Goal: Task Accomplishment & Management: Complete application form

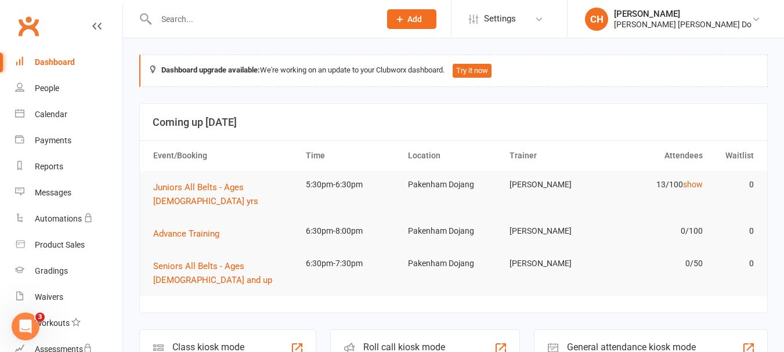
click at [187, 20] on input "text" at bounding box center [262, 19] width 219 height 16
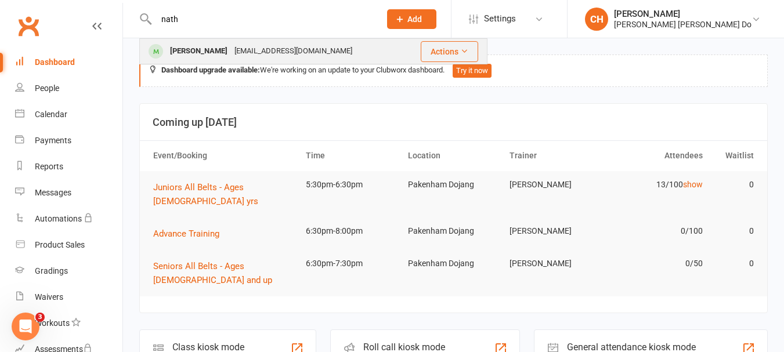
type input "nath"
click at [191, 45] on div "[PERSON_NAME]" at bounding box center [199, 51] width 64 height 17
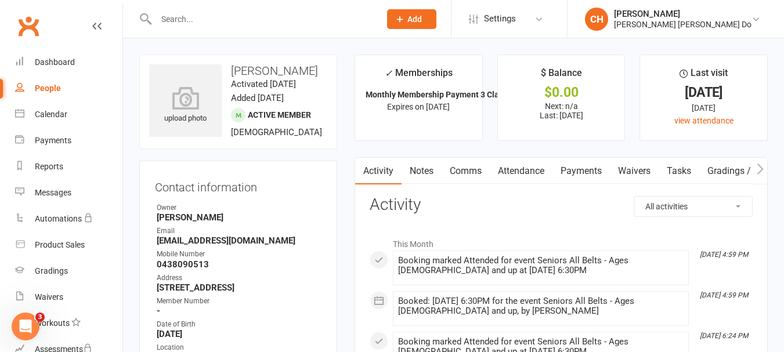
click at [184, 19] on input "text" at bounding box center [262, 19] width 219 height 16
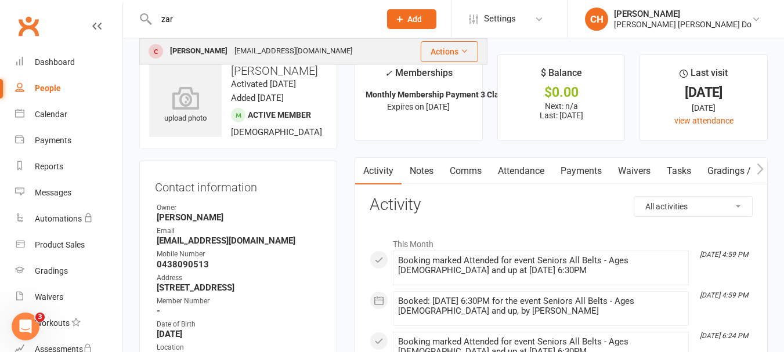
type input "zar"
click at [184, 48] on div "Zahra Sikandar" at bounding box center [199, 51] width 64 height 17
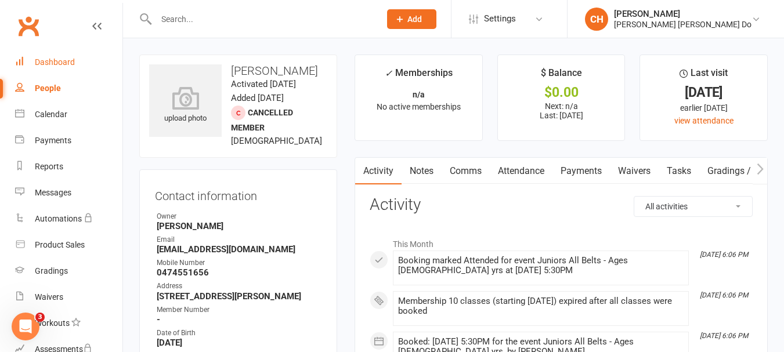
click at [54, 58] on div "Dashboard" at bounding box center [55, 61] width 40 height 9
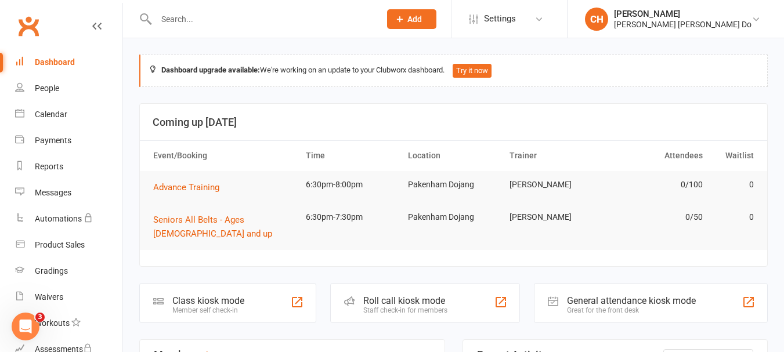
click at [184, 21] on input "text" at bounding box center [262, 19] width 219 height 16
click at [392, 295] on div "Roll call kiosk mode" at bounding box center [405, 300] width 84 height 11
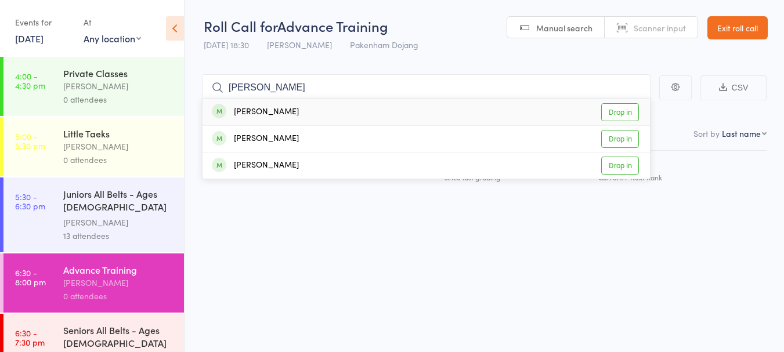
type input "[PERSON_NAME]"
click at [625, 112] on link "Drop in" at bounding box center [620, 112] width 38 height 18
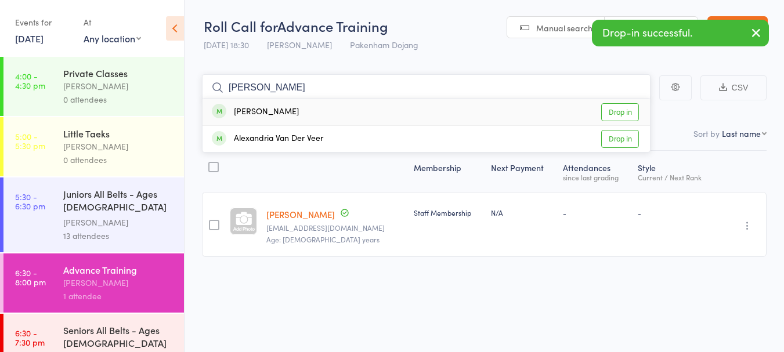
type input "[PERSON_NAME]"
click at [614, 110] on link "Drop in" at bounding box center [620, 112] width 38 height 18
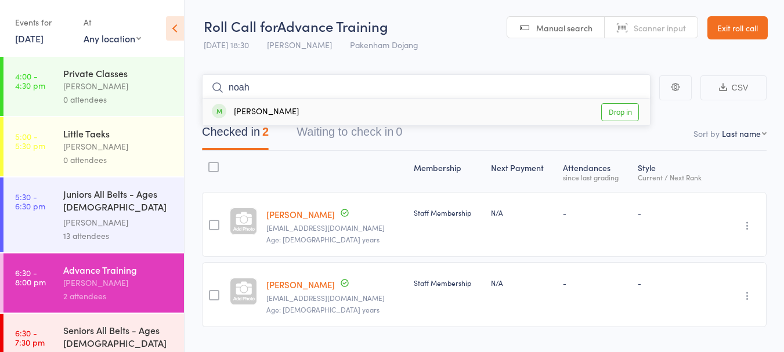
type input "noah"
click at [610, 113] on link "Drop in" at bounding box center [620, 112] width 38 height 18
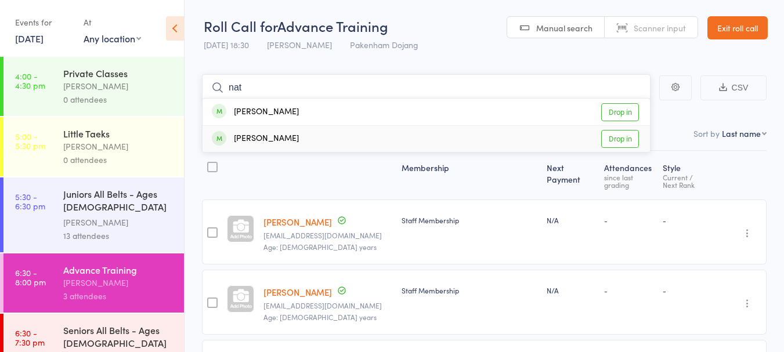
type input "nat"
click at [620, 138] on link "Drop in" at bounding box center [620, 139] width 38 height 18
type input "naz"
click at [625, 110] on link "Drop in" at bounding box center [620, 112] width 38 height 18
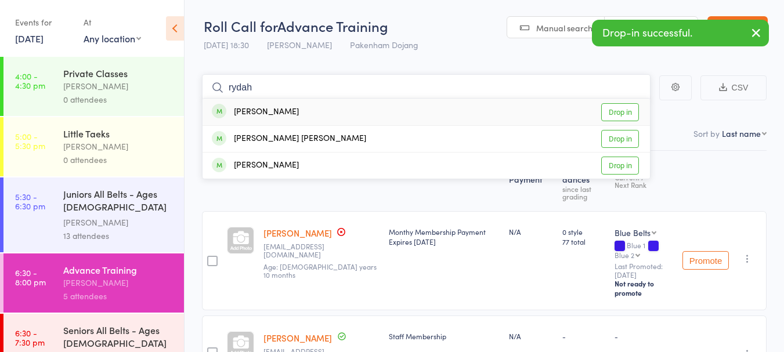
type input "rydah"
click at [629, 109] on link "Drop in" at bounding box center [620, 112] width 38 height 18
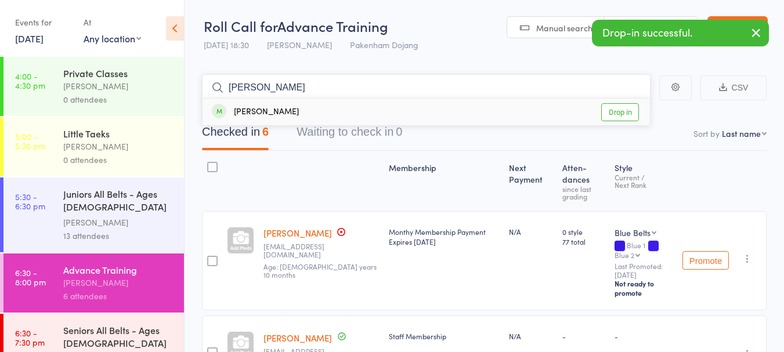
type input "[PERSON_NAME]"
click at [629, 109] on link "Drop in" at bounding box center [620, 112] width 38 height 18
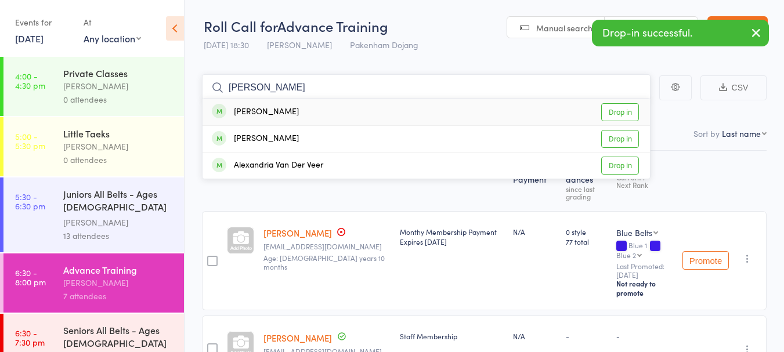
type input "[PERSON_NAME]"
click at [629, 109] on link "Drop in" at bounding box center [620, 112] width 38 height 18
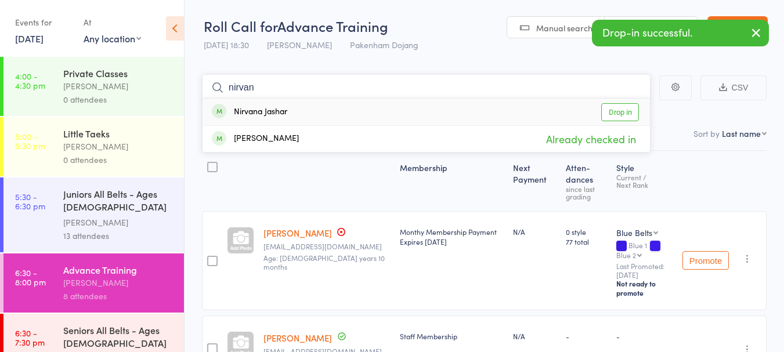
type input "nirvan"
click at [617, 111] on link "Drop in" at bounding box center [620, 112] width 38 height 18
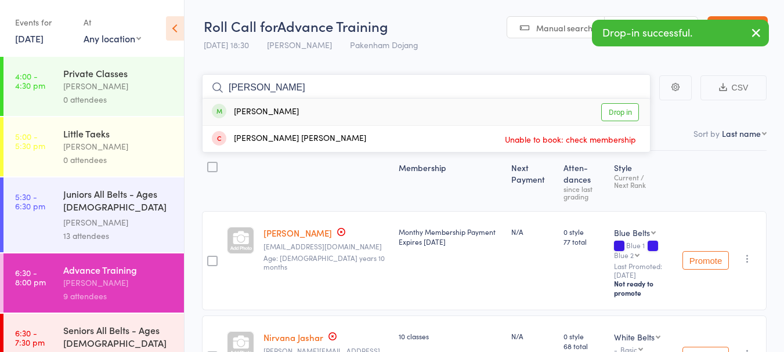
type input "[PERSON_NAME]"
click at [616, 108] on link "Drop in" at bounding box center [620, 112] width 38 height 18
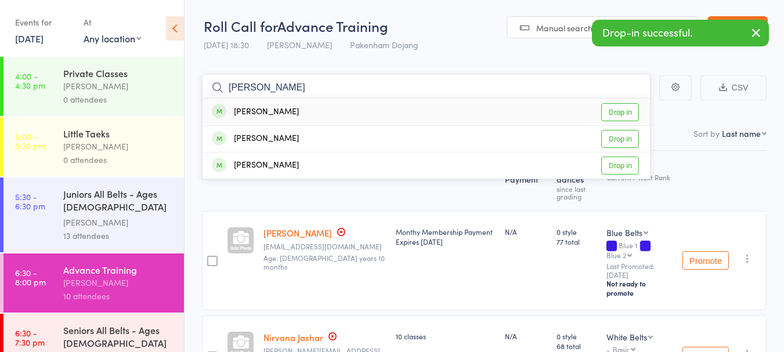
type input "[PERSON_NAME]"
click at [620, 110] on link "Drop in" at bounding box center [620, 112] width 38 height 18
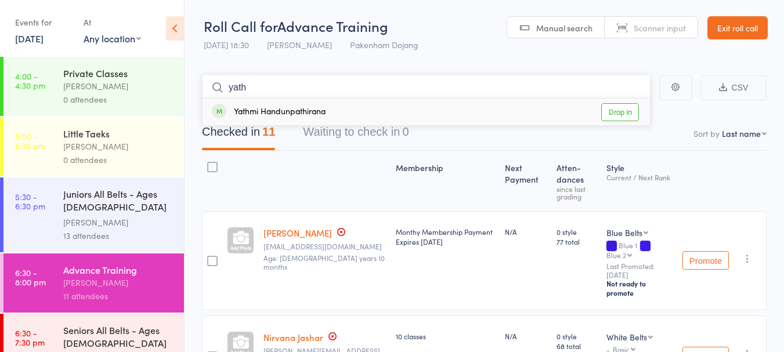
type input "yath"
click at [621, 116] on link "Drop in" at bounding box center [620, 112] width 38 height 18
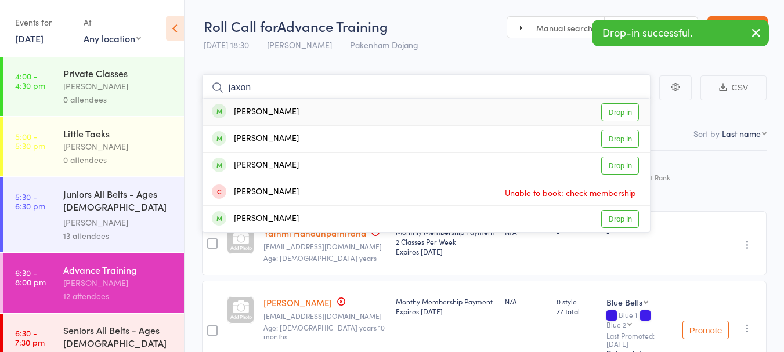
type input "jaxon"
click at [618, 114] on link "Drop in" at bounding box center [620, 112] width 38 height 18
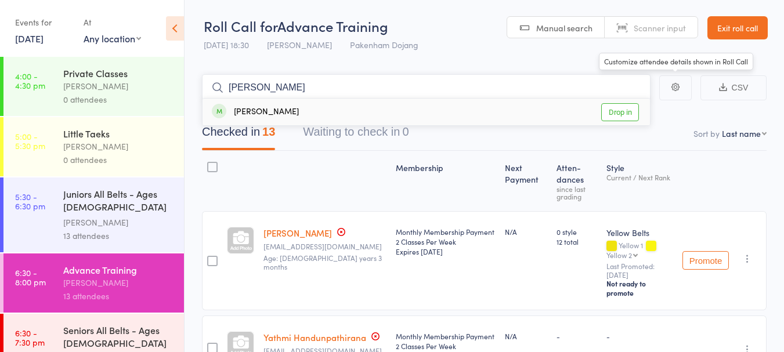
type input "[PERSON_NAME]"
click at [616, 113] on link "Drop in" at bounding box center [620, 112] width 38 height 18
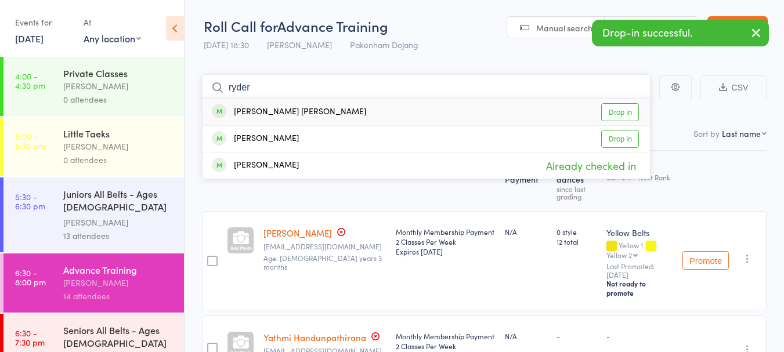
type input "ryder"
click at [617, 113] on link "Drop in" at bounding box center [620, 112] width 38 height 18
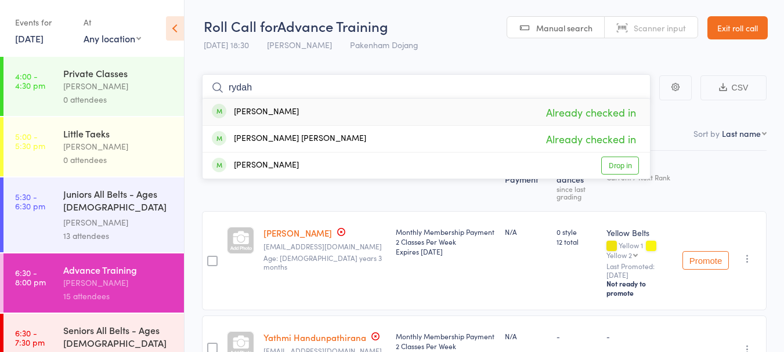
type input "rydah"
click at [725, 31] on link "Exit roll call" at bounding box center [737, 27] width 60 height 23
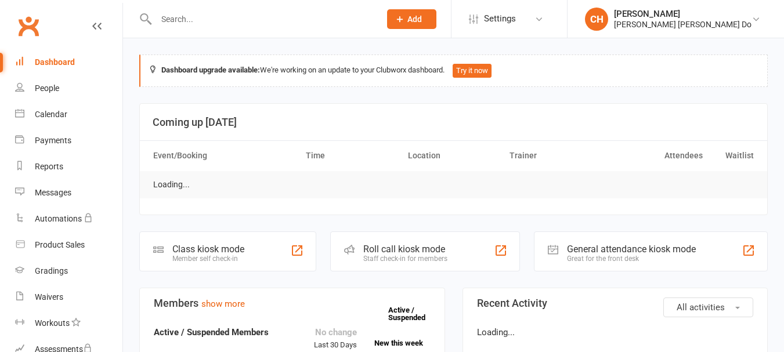
click at [44, 60] on div "Dashboard" at bounding box center [55, 61] width 40 height 9
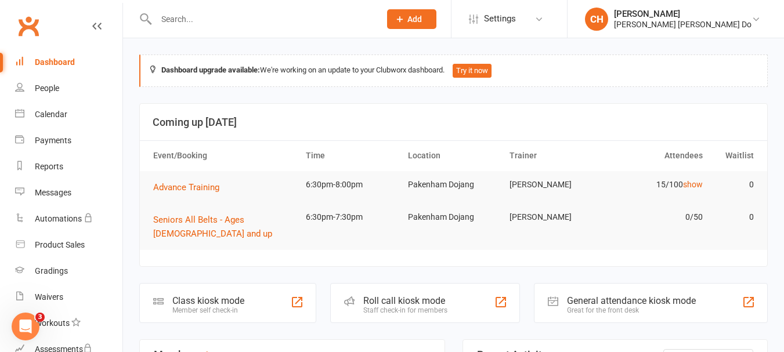
click at [172, 16] on input "text" at bounding box center [262, 19] width 219 height 16
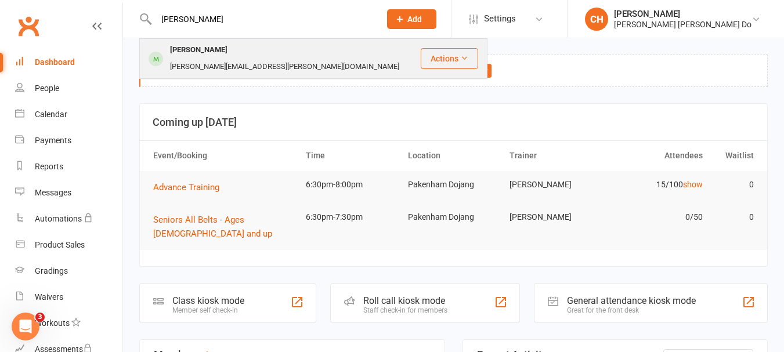
type input "jayme"
click at [182, 49] on div "Jaymee Hall" at bounding box center [199, 50] width 64 height 17
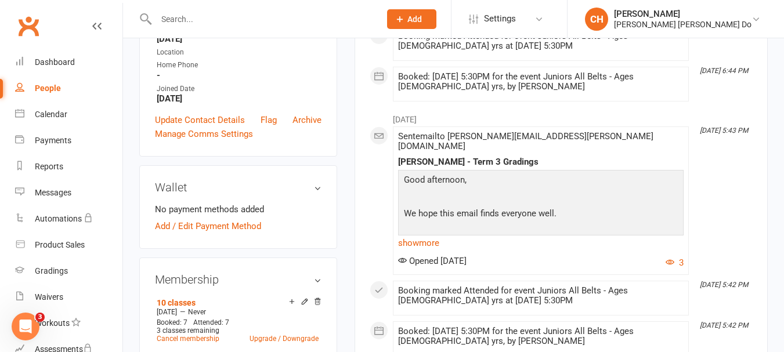
scroll to position [464, 0]
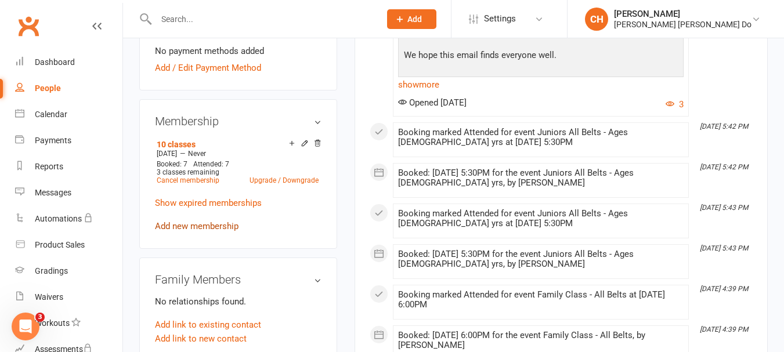
click at [207, 230] on link "Add new membership" at bounding box center [197, 226] width 84 height 10
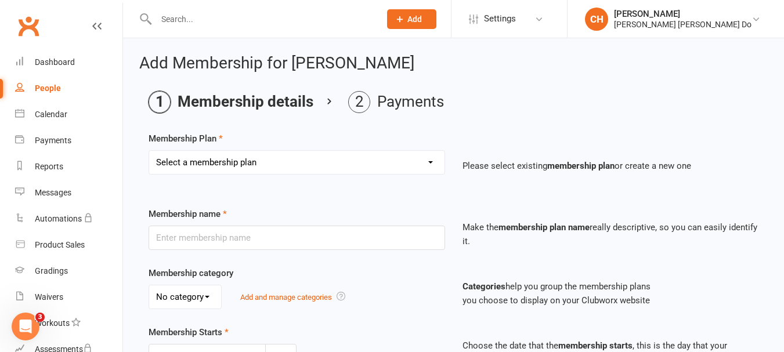
click at [274, 159] on select "Select a membership plan Create new Membership Plan Monthy Membership Payment L…" at bounding box center [296, 162] width 295 height 23
select select "6"
click at [149, 151] on select "Select a membership plan Create new Membership Plan Monthy Membership Payment L…" at bounding box center [296, 162] width 295 height 23
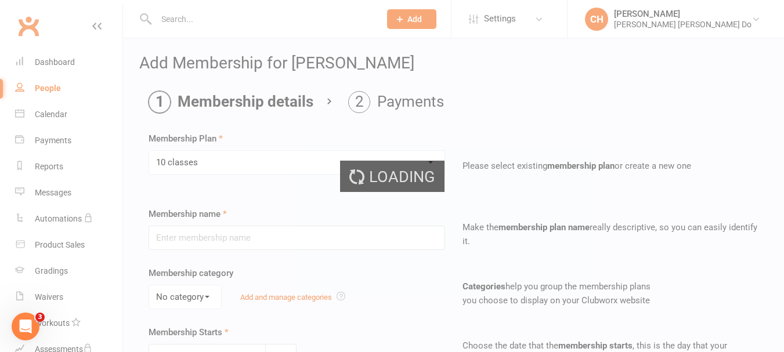
type input "10 classes"
type input "0"
type input "10"
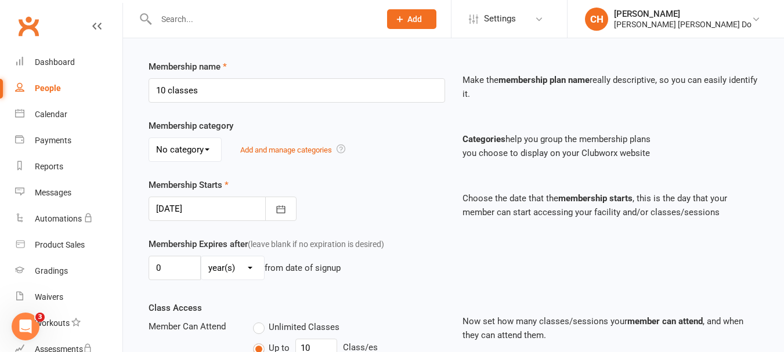
scroll to position [174, 0]
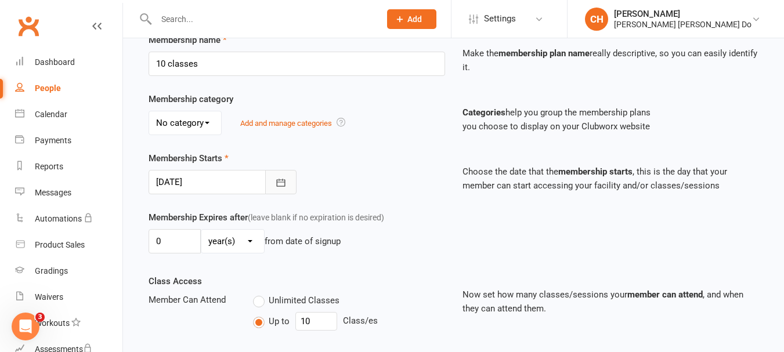
click at [282, 185] on icon "button" at bounding box center [281, 183] width 12 height 12
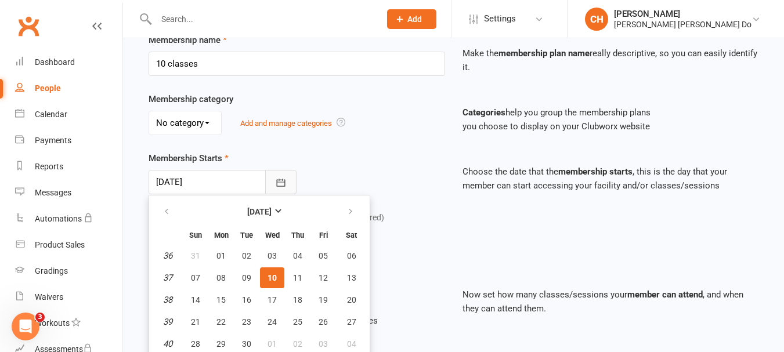
scroll to position [200, 0]
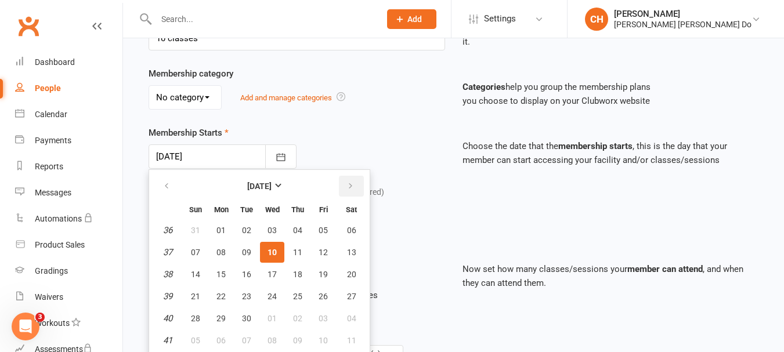
click at [349, 183] on icon "button" at bounding box center [350, 186] width 8 height 9
click at [277, 272] on button "15" at bounding box center [272, 274] width 24 height 21
type input "15 Oct 2025"
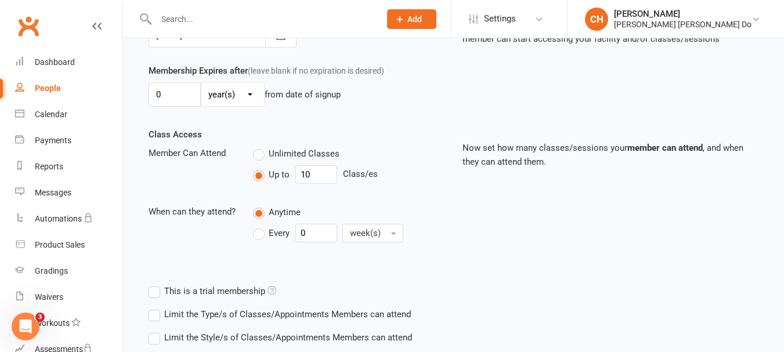
scroll to position [432, 0]
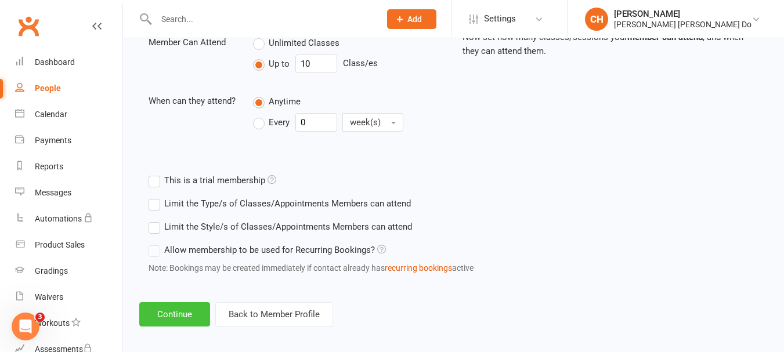
click at [166, 317] on button "Continue" at bounding box center [174, 314] width 71 height 24
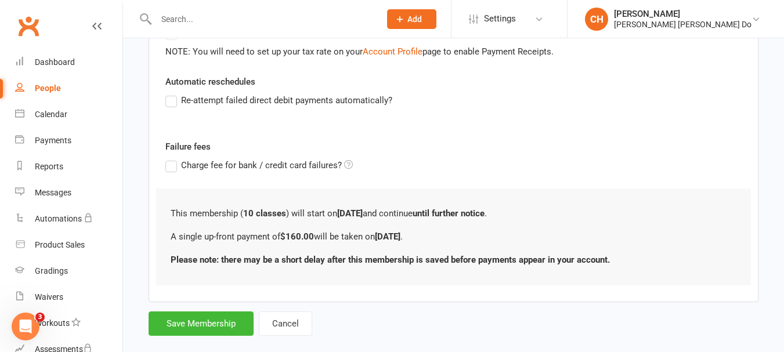
scroll to position [280, 0]
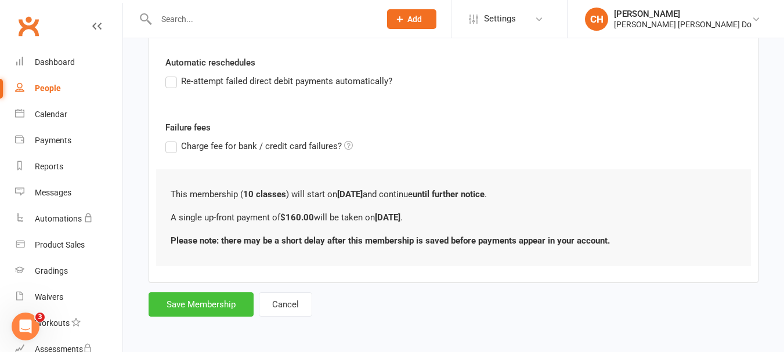
click at [207, 306] on button "Save Membership" at bounding box center [201, 304] width 105 height 24
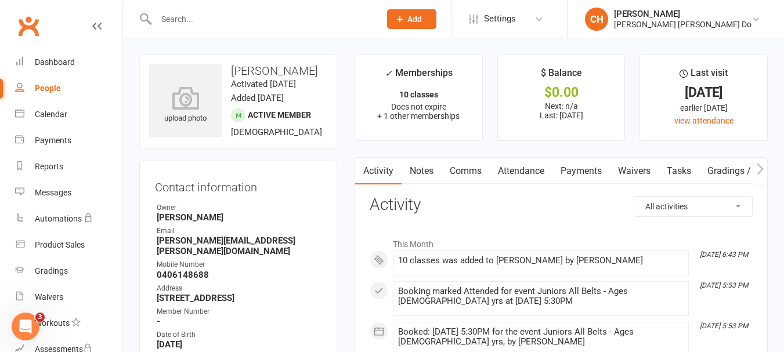
click at [178, 19] on input "text" at bounding box center [262, 19] width 219 height 16
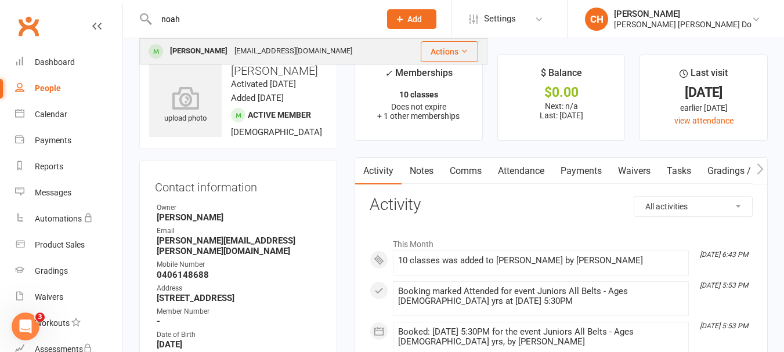
type input "noah"
click at [186, 51] on div "[PERSON_NAME]" at bounding box center [199, 51] width 64 height 17
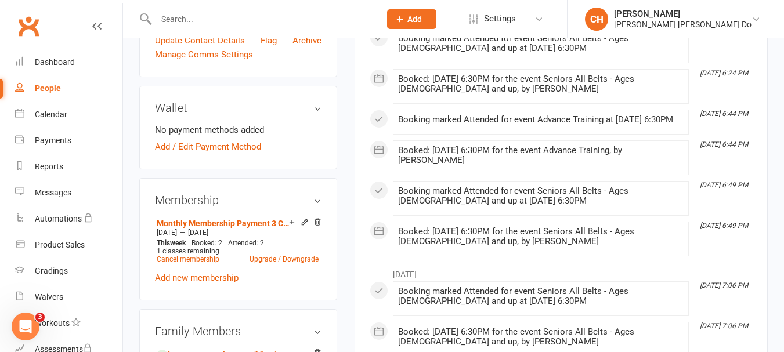
scroll to position [406, 0]
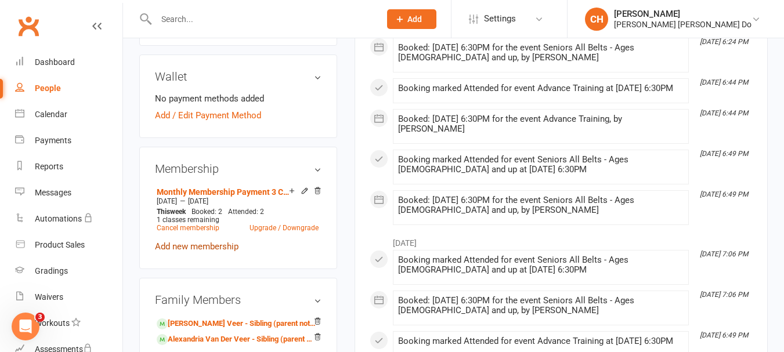
click at [200, 252] on link "Add new membership" at bounding box center [197, 246] width 84 height 10
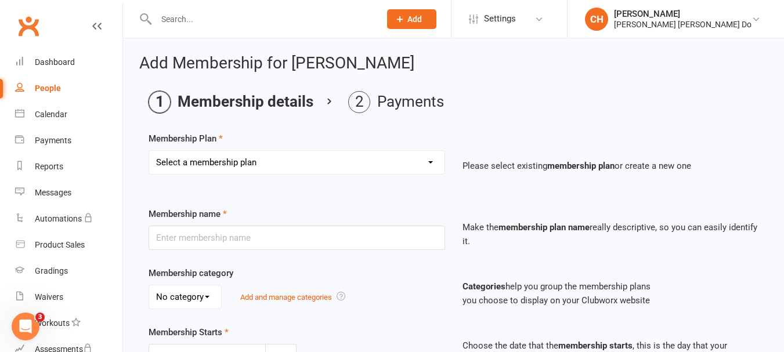
click at [274, 165] on select "Select a membership plan Create new Membership Plan Monthy Membership Payment L…" at bounding box center [296, 162] width 295 height 23
select select "19"
click at [149, 151] on select "Select a membership plan Create new Membership Plan Monthy Membership Payment L…" at bounding box center [296, 162] width 295 height 23
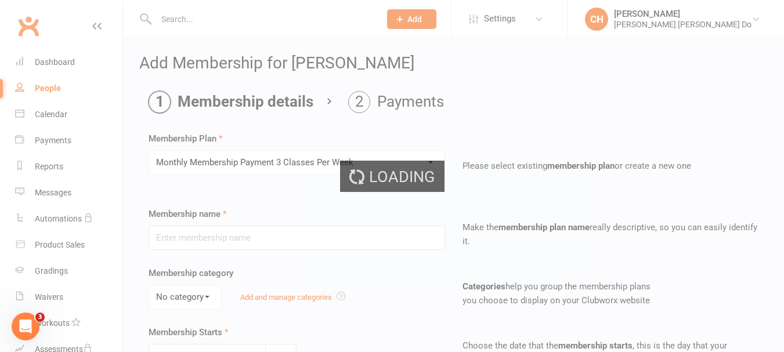
type input "Monthly Membership Payment 3 Classes Per Week"
select select "0"
type input "1"
select select "2"
type input "3"
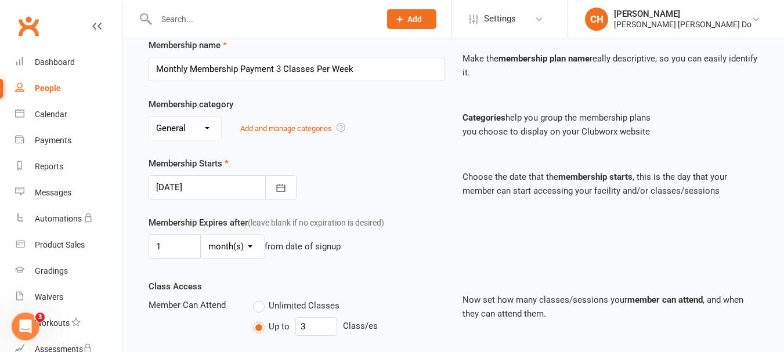
scroll to position [174, 0]
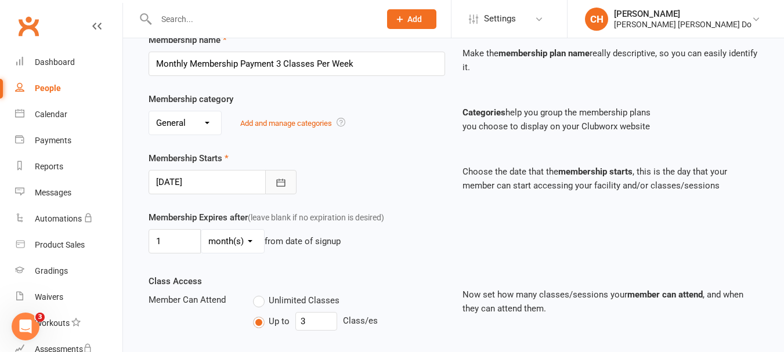
click at [283, 182] on icon "button" at bounding box center [281, 183] width 9 height 8
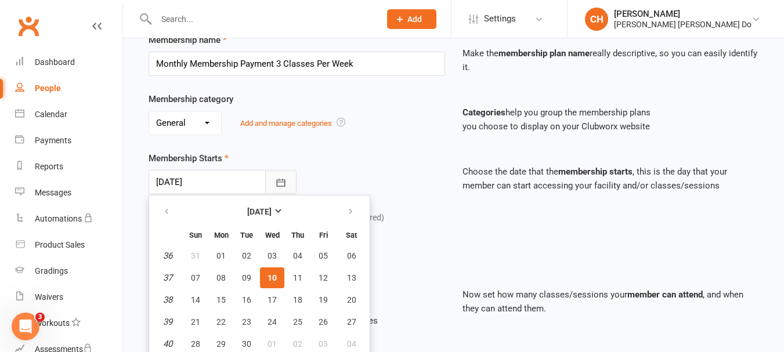
scroll to position [200, 0]
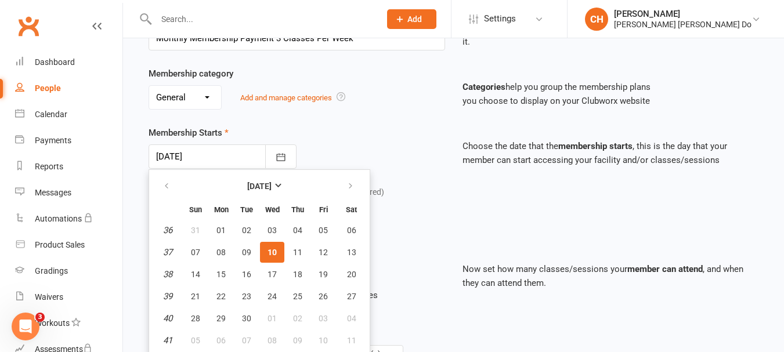
click at [340, 124] on div "Membership category No category General Add and manage categories Categories he…" at bounding box center [453, 96] width 627 height 59
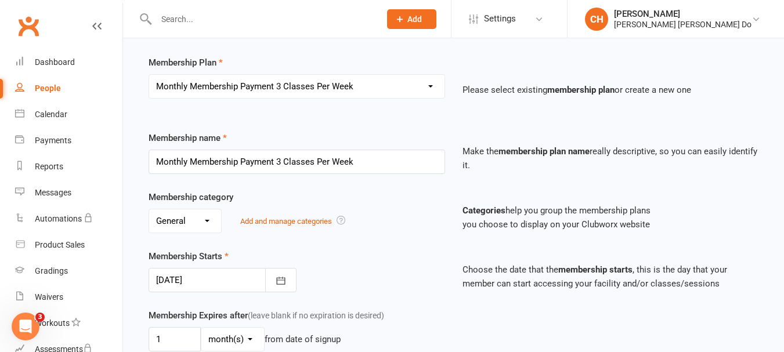
scroll to position [0, 0]
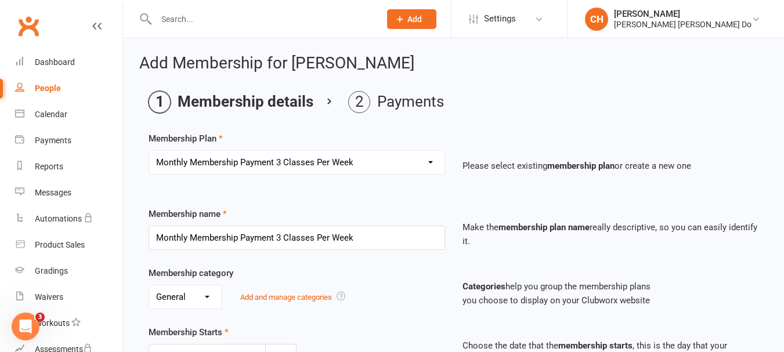
click at [177, 19] on input "text" at bounding box center [262, 19] width 219 height 16
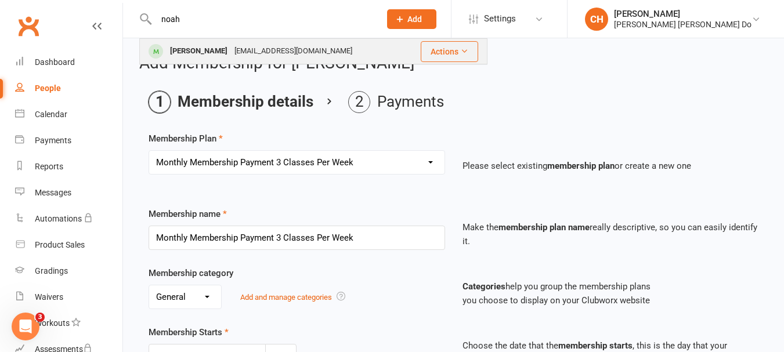
type input "noah"
click at [187, 48] on div "[PERSON_NAME]" at bounding box center [199, 51] width 64 height 17
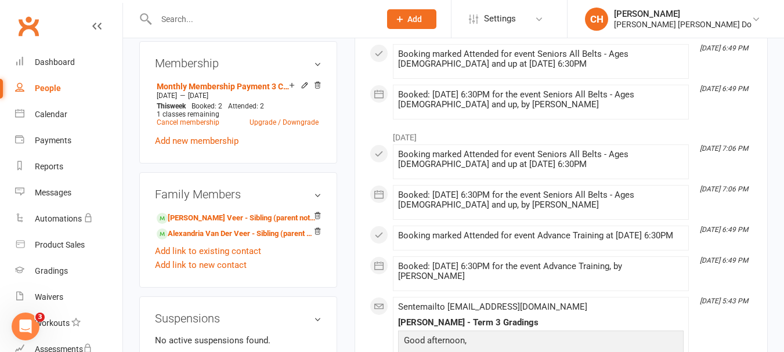
scroll to position [522, 0]
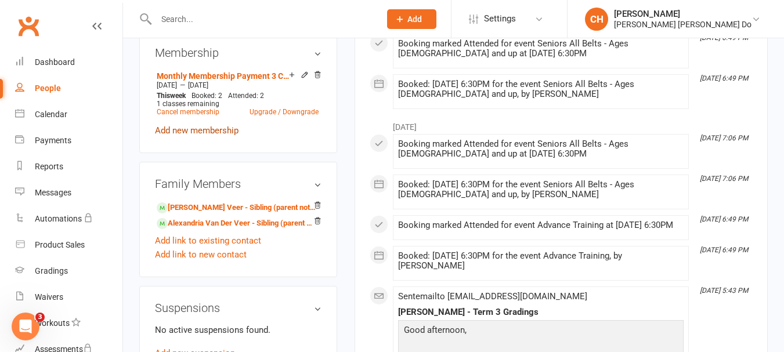
click at [196, 136] on link "Add new membership" at bounding box center [197, 130] width 84 height 10
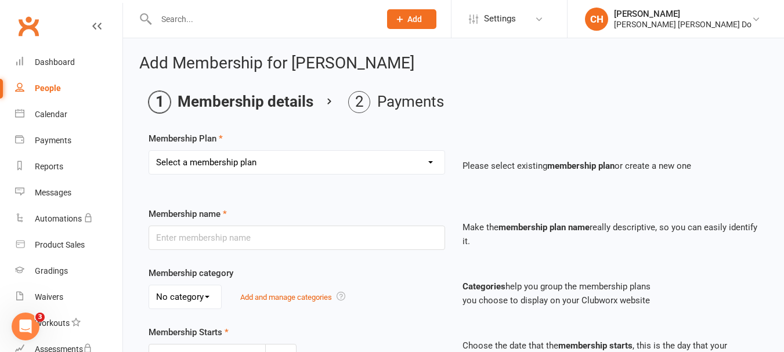
click at [273, 160] on select "Select a membership plan Create new Membership Plan Monthy Membership Payment L…" at bounding box center [296, 162] width 295 height 23
select select "19"
click at [149, 151] on select "Select a membership plan Create new Membership Plan Monthy Membership Payment L…" at bounding box center [296, 162] width 295 height 23
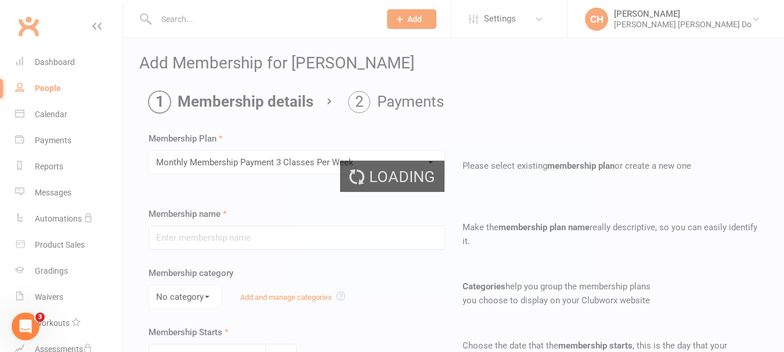
type input "Monthly Membership Payment 3 Classes Per Week"
select select "0"
type input "1"
select select "2"
type input "3"
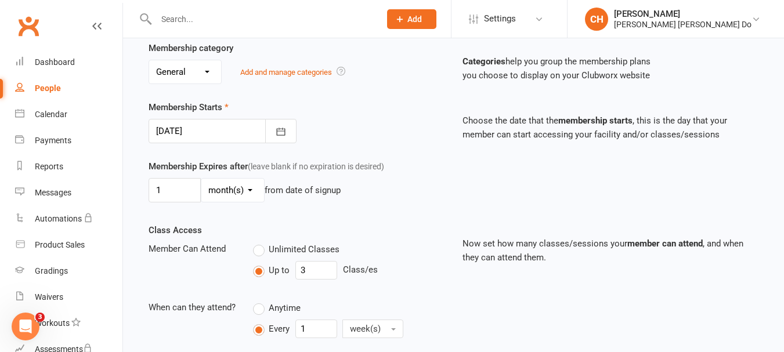
scroll to position [232, 0]
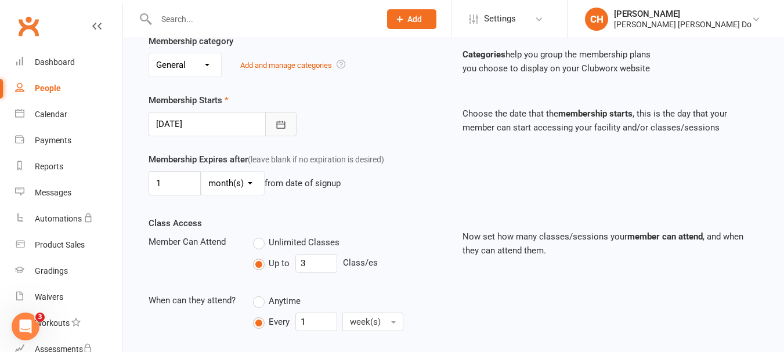
click at [283, 123] on icon "button" at bounding box center [281, 125] width 12 height 12
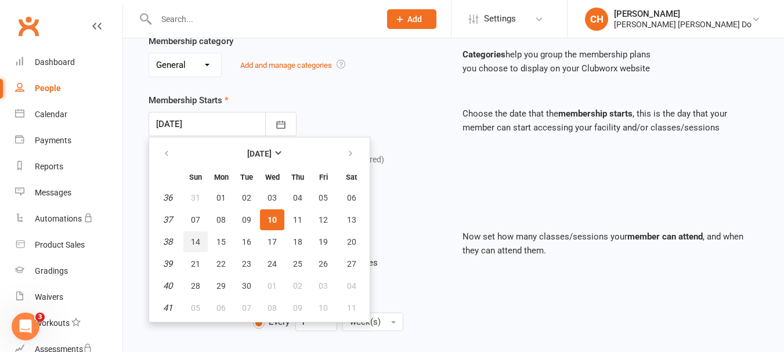
click at [198, 240] on span "14" at bounding box center [195, 241] width 9 height 9
type input "14 Sep 2025"
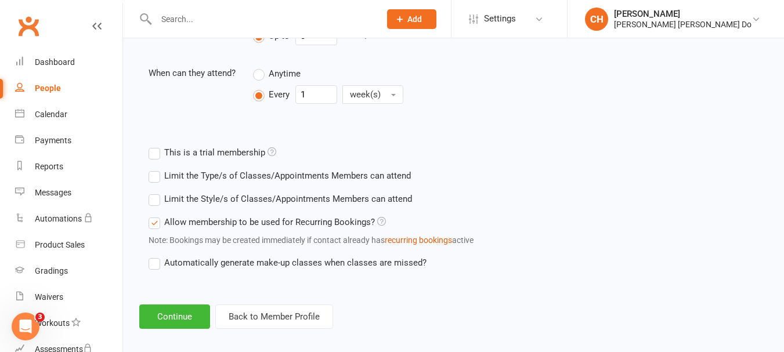
scroll to position [470, 0]
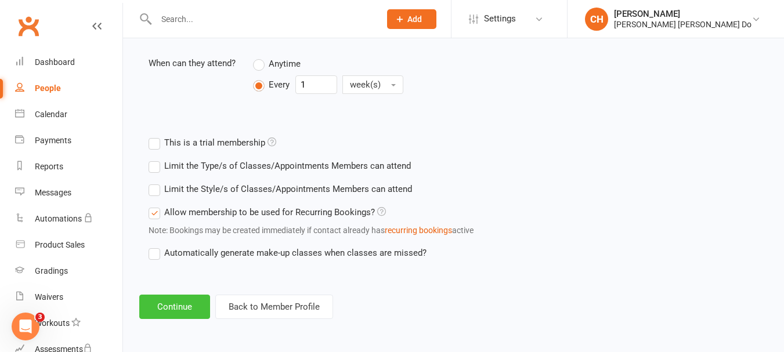
click at [168, 307] on button "Continue" at bounding box center [174, 307] width 71 height 24
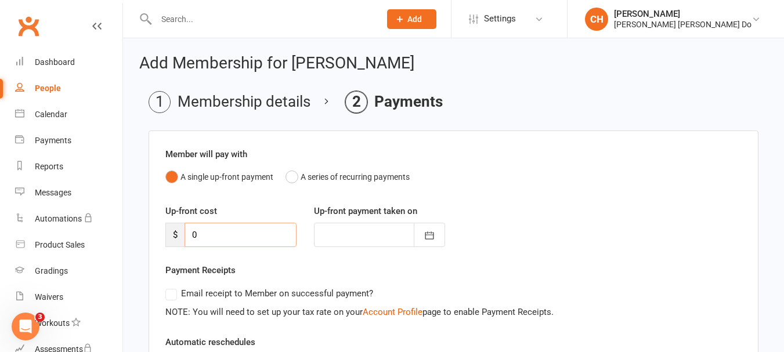
drag, startPoint x: 207, startPoint y: 236, endPoint x: 179, endPoint y: 236, distance: 27.9
click at [179, 236] on div "$ 0" at bounding box center [230, 235] width 131 height 24
type input "1"
type input "10 Sep 2025"
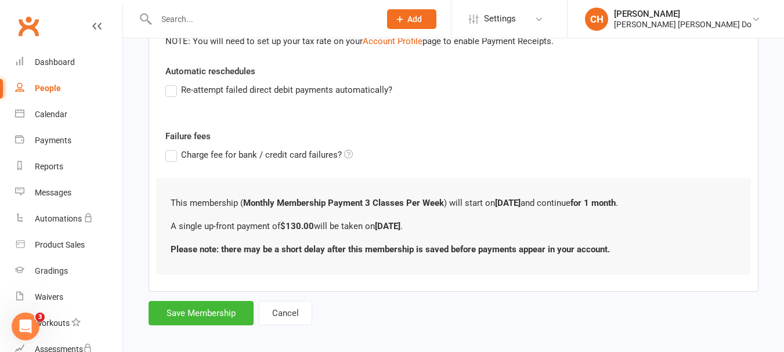
scroll to position [280, 0]
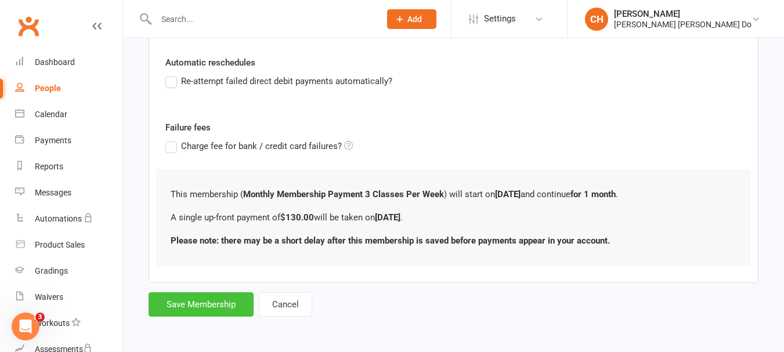
type input "130"
click at [227, 302] on button "Save Membership" at bounding box center [201, 304] width 105 height 24
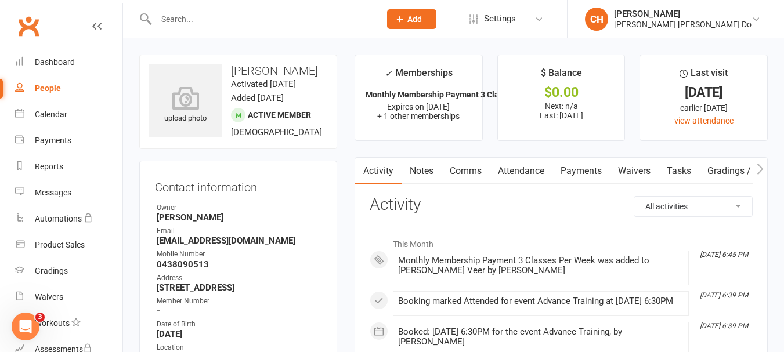
click at [189, 20] on input "text" at bounding box center [262, 19] width 219 height 16
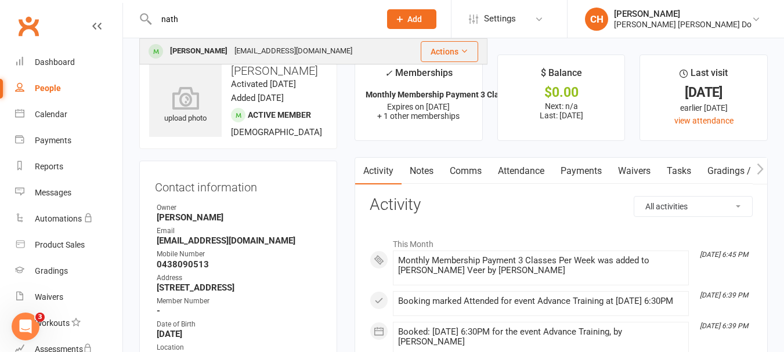
type input "nath"
click at [187, 45] on div "[PERSON_NAME]" at bounding box center [199, 51] width 64 height 17
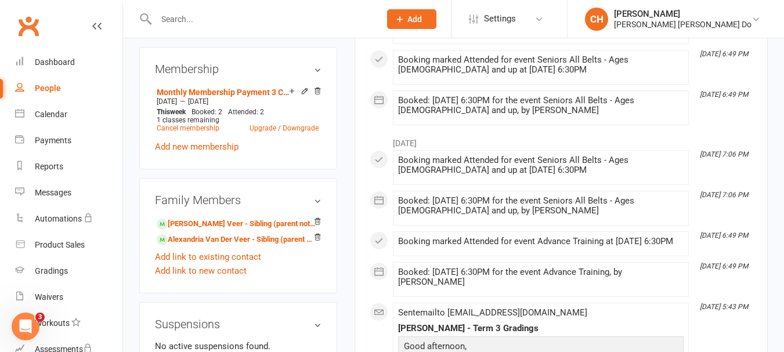
scroll to position [522, 0]
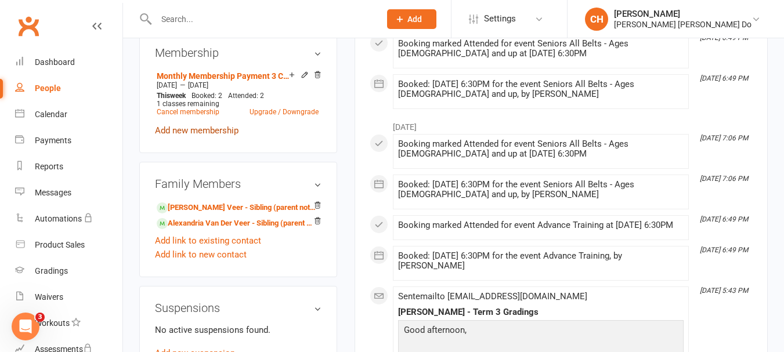
click at [220, 136] on link "Add new membership" at bounding box center [197, 130] width 84 height 10
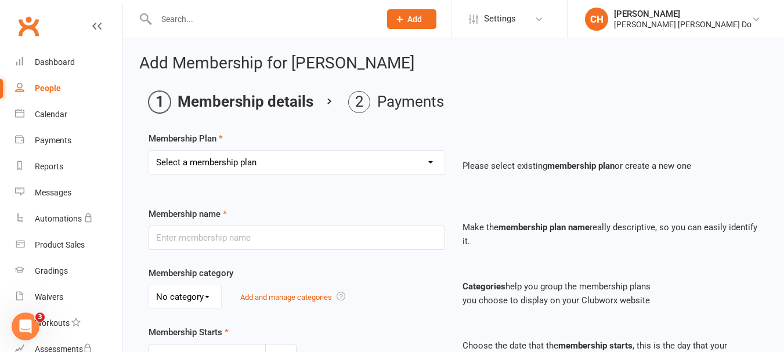
click at [284, 154] on select "Select a membership plan Create new Membership Plan Monthy Membership Payment L…" at bounding box center [296, 162] width 295 height 23
select select "19"
click at [149, 151] on select "Select a membership plan Create new Membership Plan Monthy Membership Payment L…" at bounding box center [296, 162] width 295 height 23
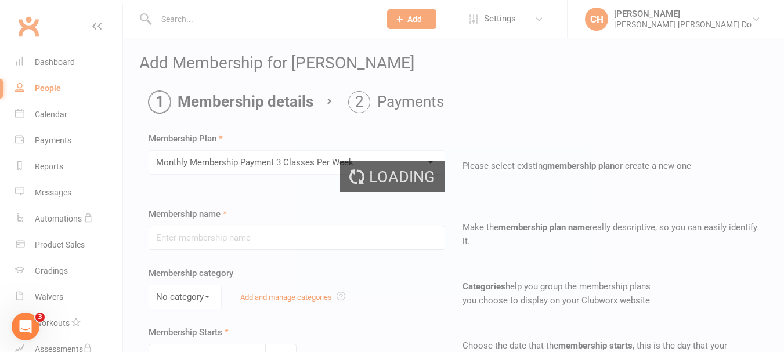
type input "Monthly Membership Payment 3 Classes Per Week"
select select "0"
type input "1"
select select "2"
type input "3"
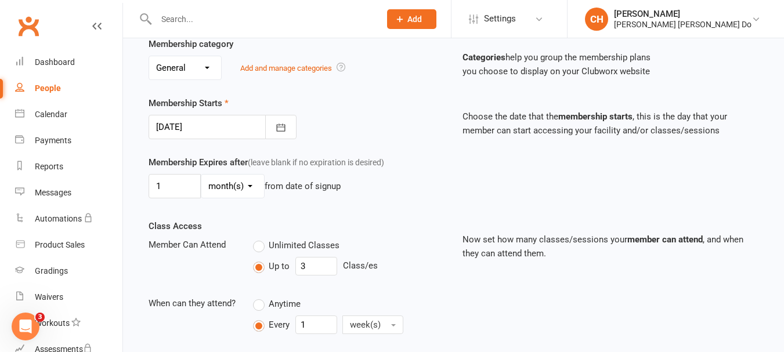
scroll to position [232, 0]
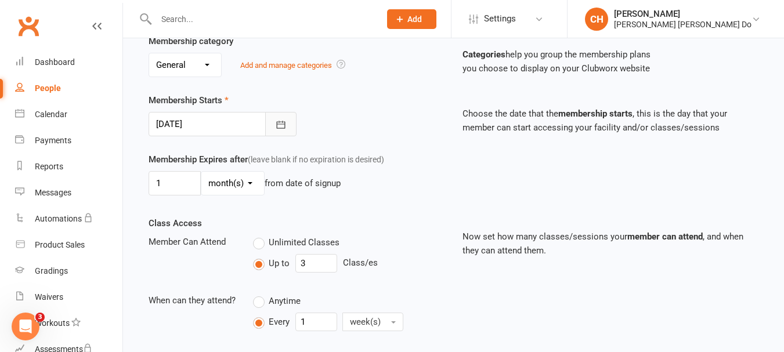
click at [278, 126] on icon "button" at bounding box center [281, 125] width 12 height 12
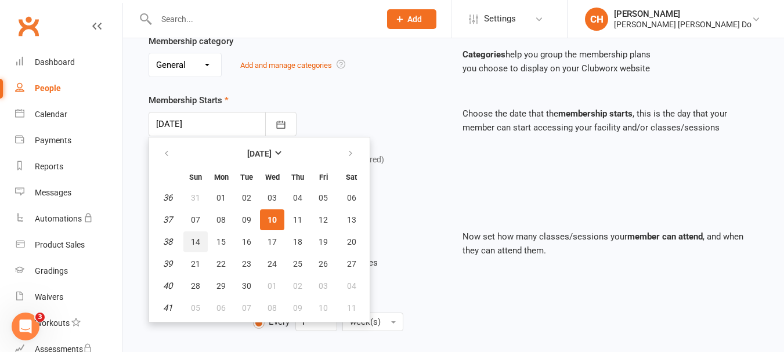
click at [202, 238] on button "14" at bounding box center [195, 241] width 24 height 21
type input "14 Sep 2025"
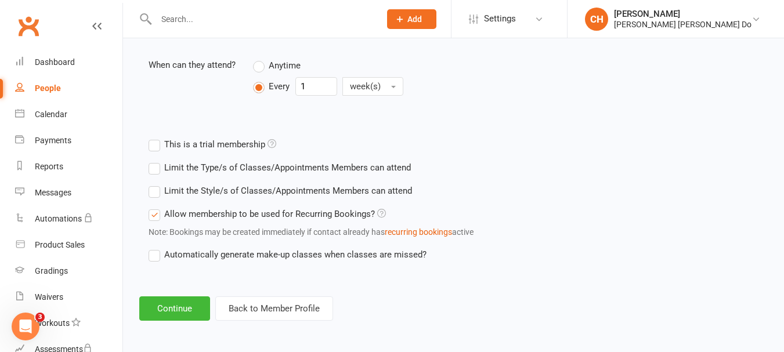
scroll to position [470, 0]
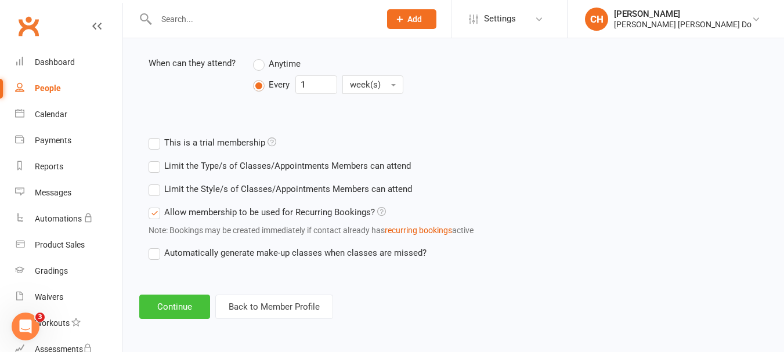
click at [184, 302] on button "Continue" at bounding box center [174, 307] width 71 height 24
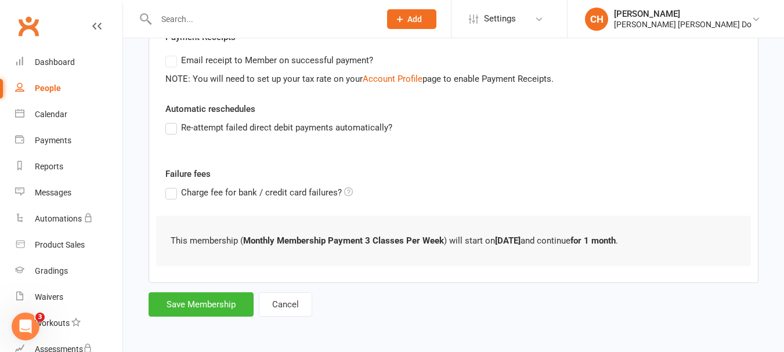
scroll to position [0, 0]
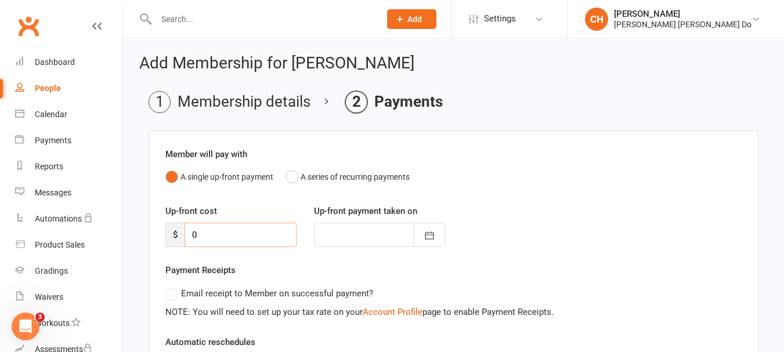
drag, startPoint x: 204, startPoint y: 232, endPoint x: 164, endPoint y: 234, distance: 40.1
click at [164, 234] on div "Up-front cost $ 0" at bounding box center [231, 225] width 149 height 43
type input "9"
type input "10 Sep 2025"
type input "91"
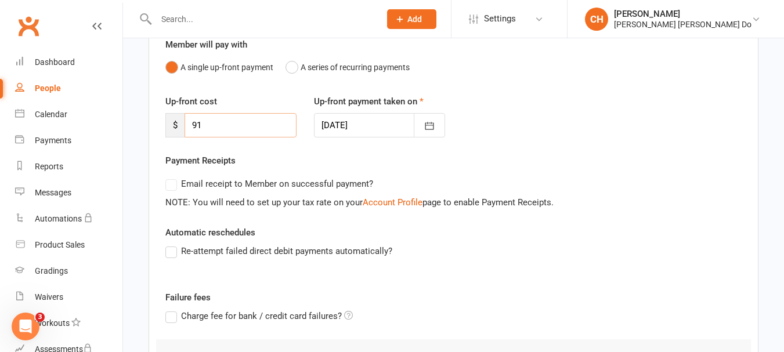
scroll to position [280, 0]
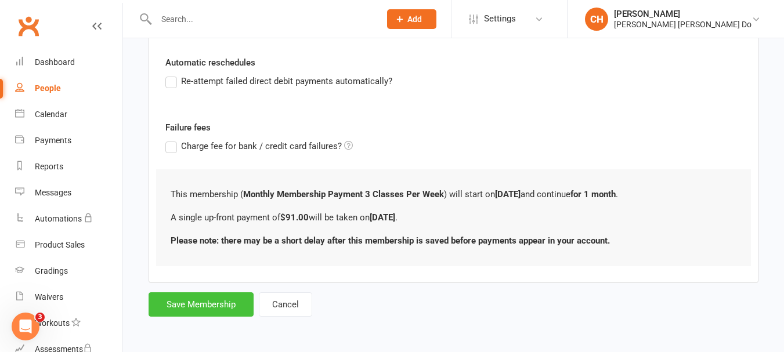
click at [208, 299] on button "Save Membership" at bounding box center [201, 304] width 105 height 24
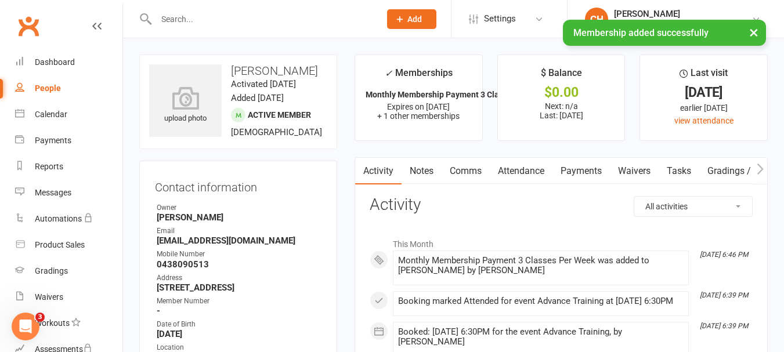
click at [184, 19] on input "text" at bounding box center [262, 19] width 219 height 16
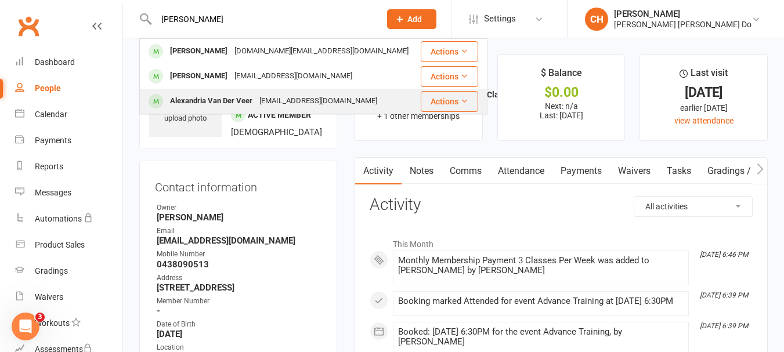
type input "[PERSON_NAME]"
click at [212, 97] on div "Alexandria Van Der Veer" at bounding box center [211, 101] width 89 height 17
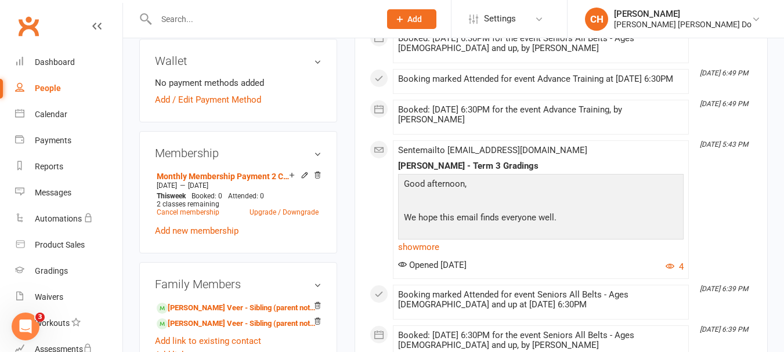
scroll to position [464, 0]
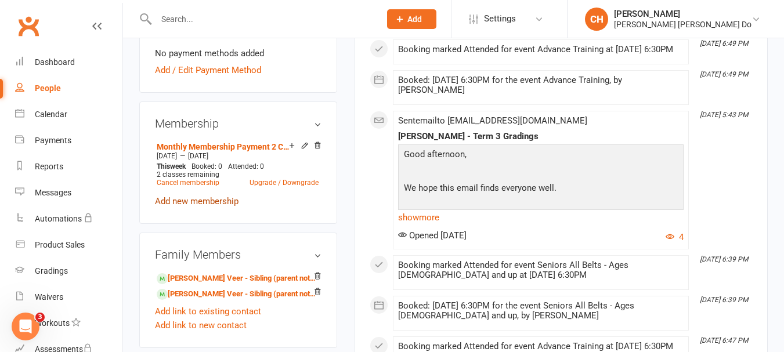
click at [198, 207] on link "Add new membership" at bounding box center [197, 201] width 84 height 10
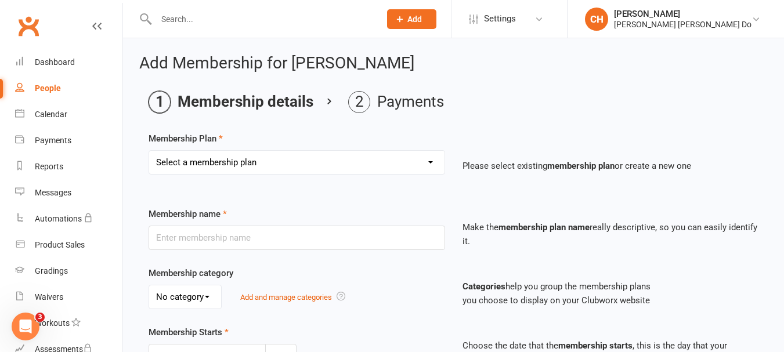
click at [268, 164] on select "Select a membership plan Create new Membership Plan Monthy Membership Payment L…" at bounding box center [296, 162] width 295 height 23
select select "19"
click at [149, 151] on select "Select a membership plan Create new Membership Plan Monthy Membership Payment L…" at bounding box center [296, 162] width 295 height 23
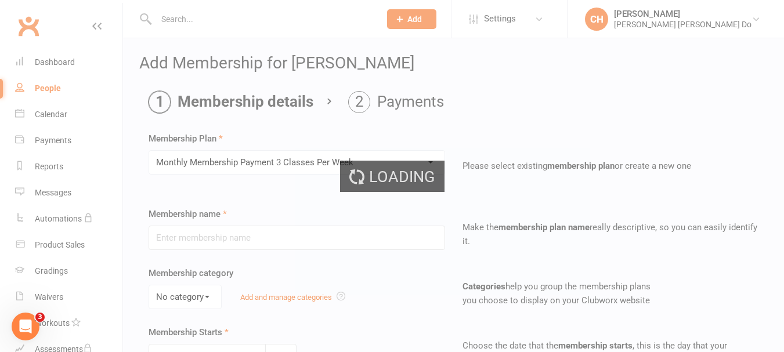
type input "Monthly Membership Payment 3 Classes Per Week"
select select "0"
type input "1"
select select "2"
type input "3"
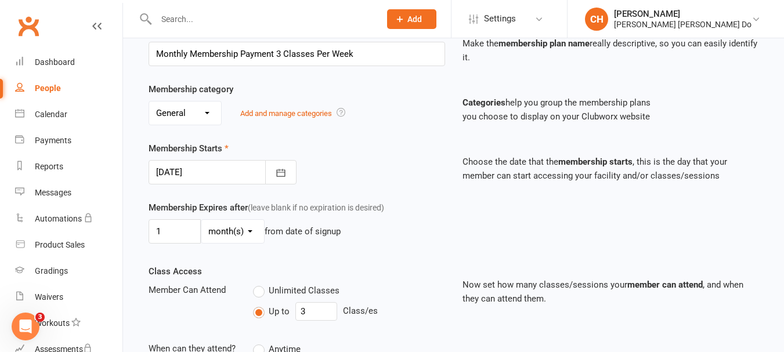
scroll to position [232, 0]
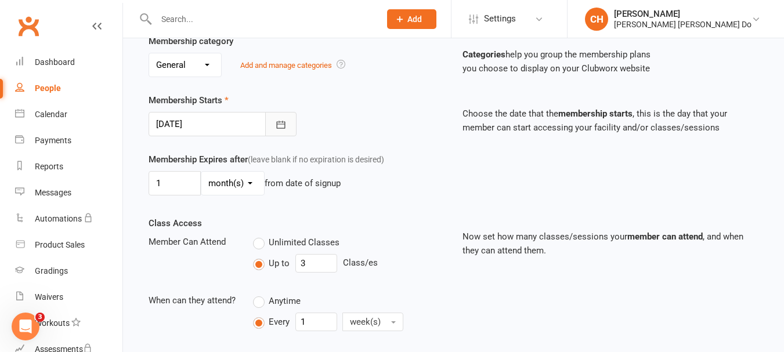
click at [277, 124] on icon "button" at bounding box center [281, 125] width 9 height 8
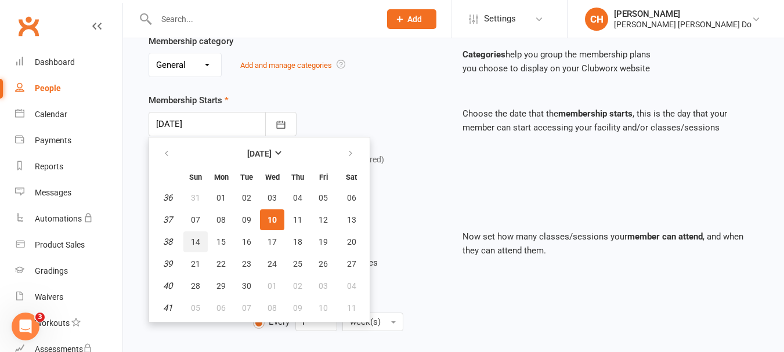
click at [197, 242] on span "14" at bounding box center [195, 241] width 9 height 9
type input "14 Sep 2025"
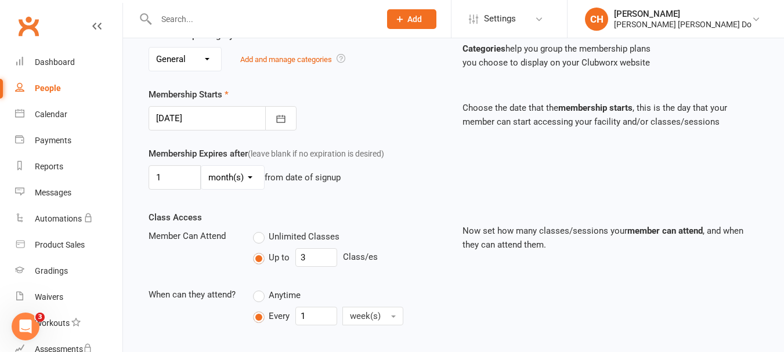
scroll to position [0, 0]
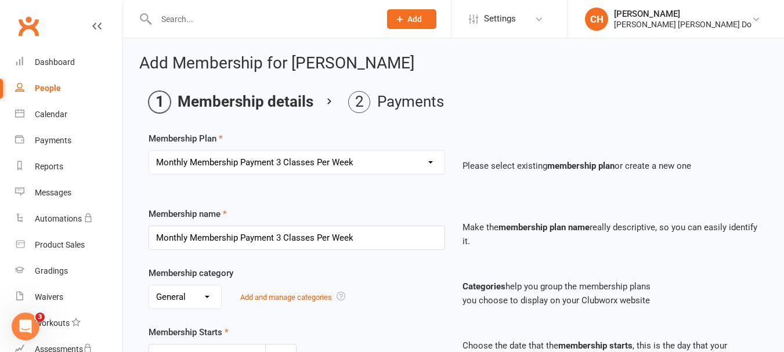
click at [364, 157] on select "Select a membership plan Create new Membership Plan Monthy Membership Payment L…" at bounding box center [296, 162] width 295 height 23
select select "7"
click at [149, 151] on select "Select a membership plan Create new Membership Plan Monthy Membership Payment L…" at bounding box center [296, 162] width 295 height 23
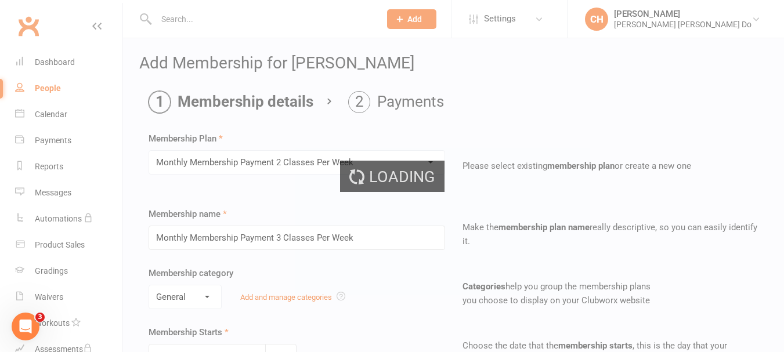
type input "Monthly Membership Payment 2 Classes Per Week"
type input "0"
select select "3"
type input "2"
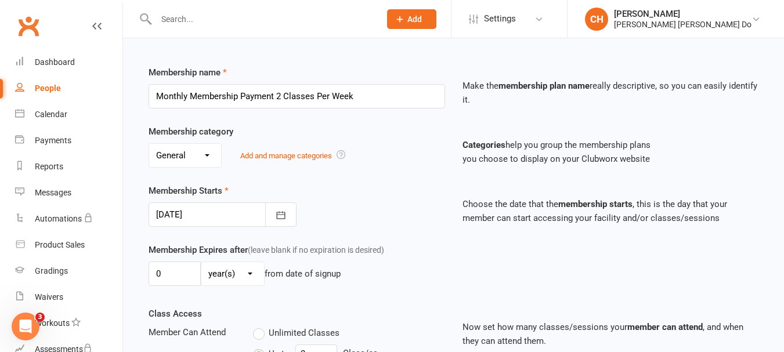
scroll to position [174, 0]
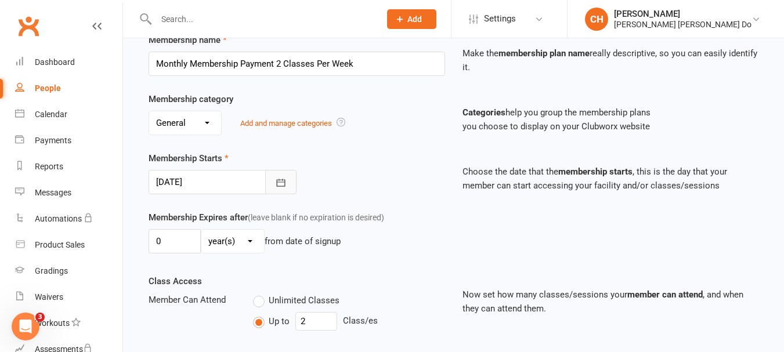
click at [290, 182] on button "button" at bounding box center [280, 182] width 31 height 24
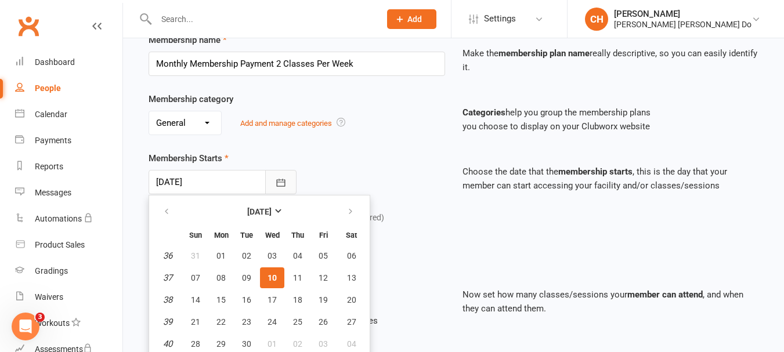
scroll to position [200, 0]
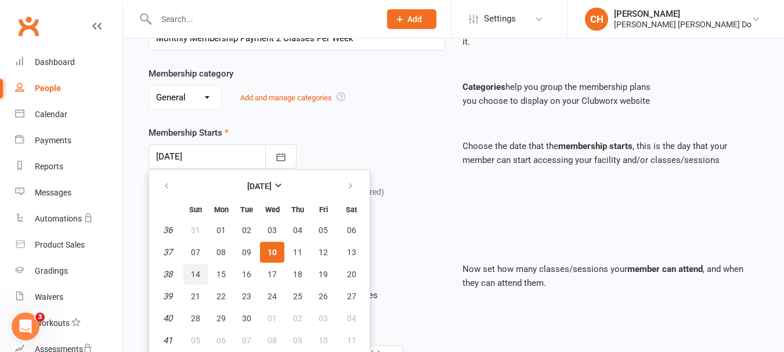
click at [194, 273] on span "14" at bounding box center [195, 274] width 9 height 9
type input "14 Sep 2025"
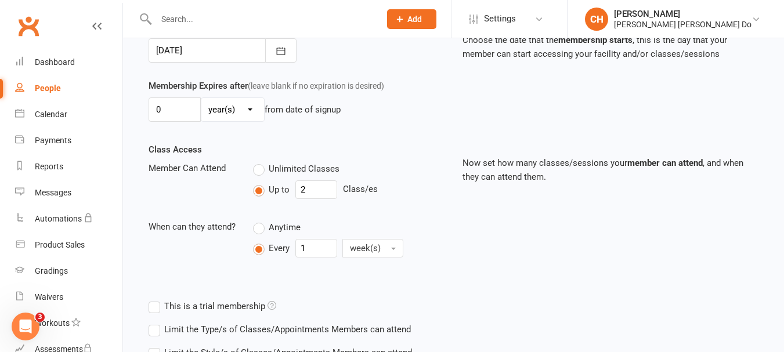
scroll to position [316, 0]
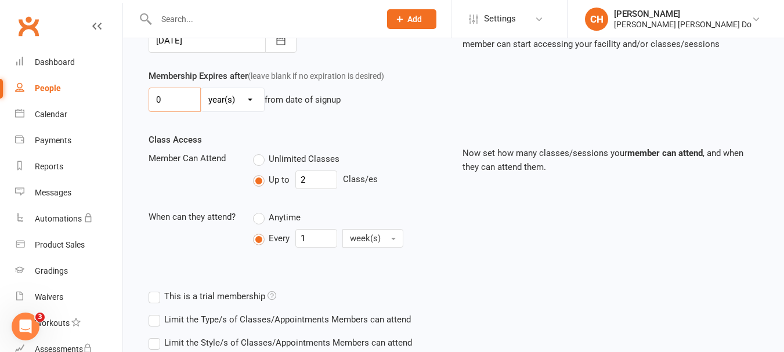
drag, startPoint x: 179, startPoint y: 97, endPoint x: 103, endPoint y: 96, distance: 76.0
click at [103, 96] on ui-view "Prospect Member Non-attending contact Class / event Appointment Grading event T…" at bounding box center [392, 88] width 784 height 802
type input "1"
click at [251, 98] on select "day(s) week(s) month(s) year(s)" at bounding box center [232, 99] width 63 height 23
select select "2"
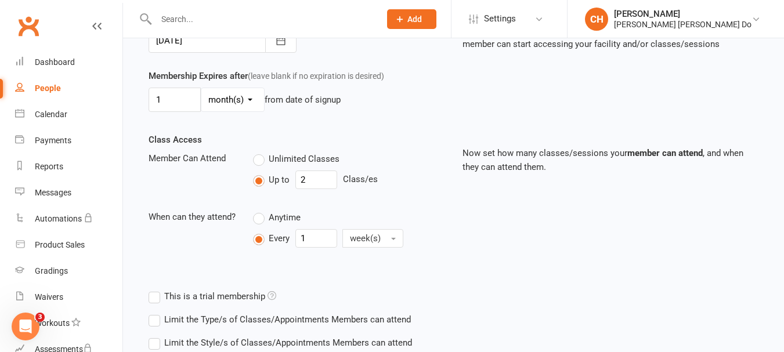
click at [201, 88] on select "day(s) week(s) month(s) year(s)" at bounding box center [232, 99] width 63 height 23
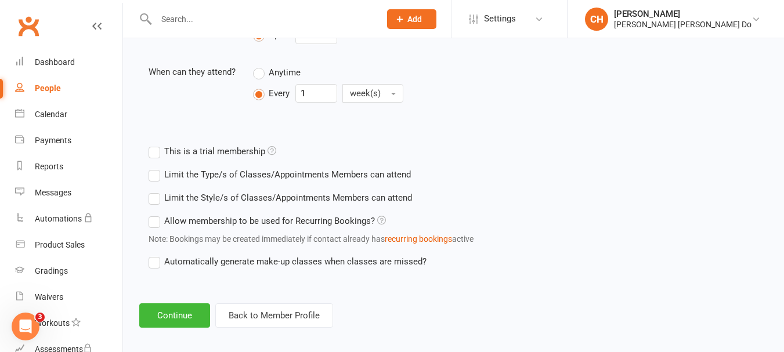
scroll to position [470, 0]
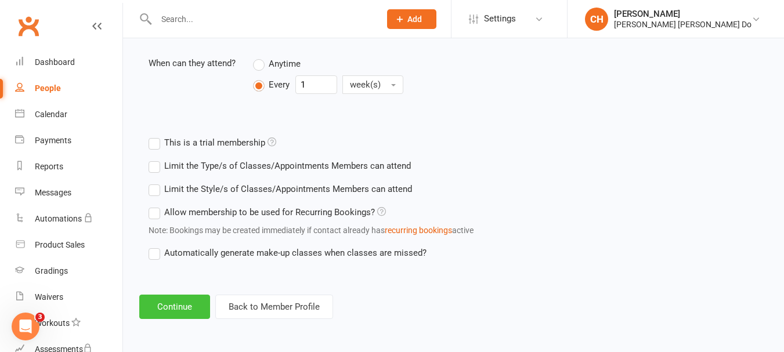
click at [180, 306] on button "Continue" at bounding box center [174, 307] width 71 height 24
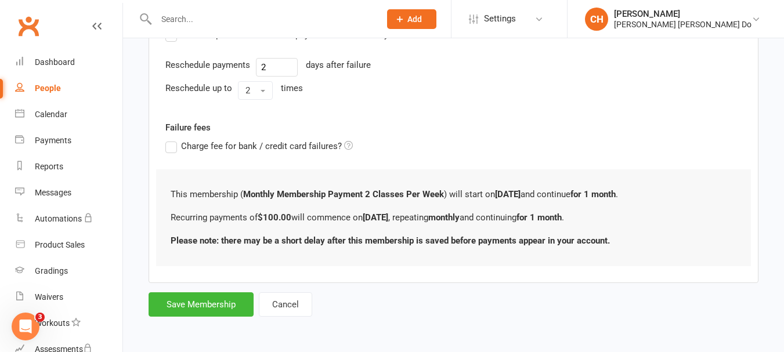
scroll to position [0, 0]
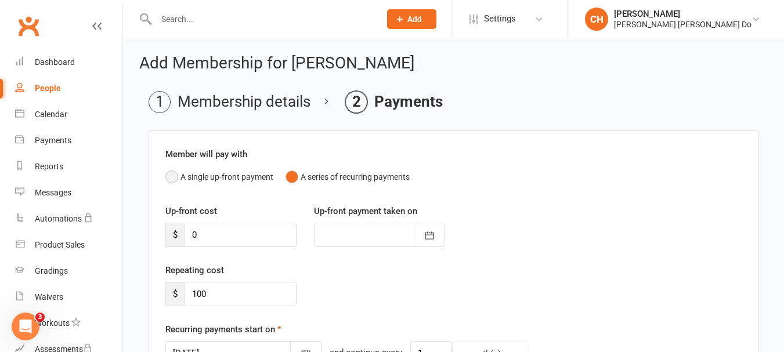
click at [173, 178] on button "A single up-front payment" at bounding box center [219, 177] width 108 height 22
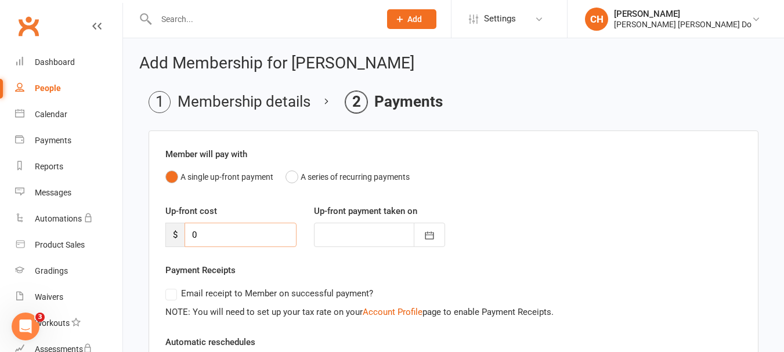
drag, startPoint x: 201, startPoint y: 236, endPoint x: 171, endPoint y: 234, distance: 30.8
click at [171, 234] on div "$ 0" at bounding box center [230, 235] width 131 height 24
type input "6"
type input "10 Sep 2025"
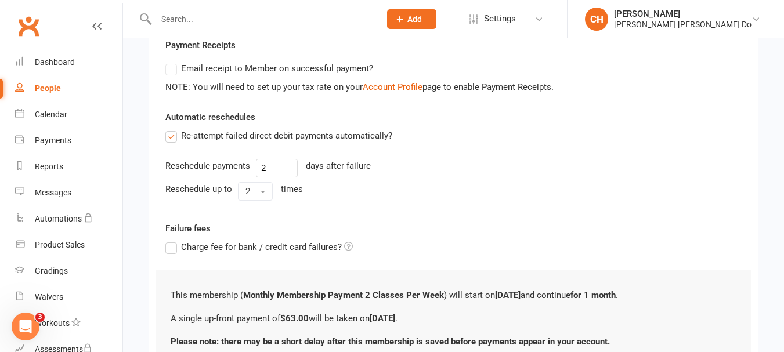
scroll to position [232, 0]
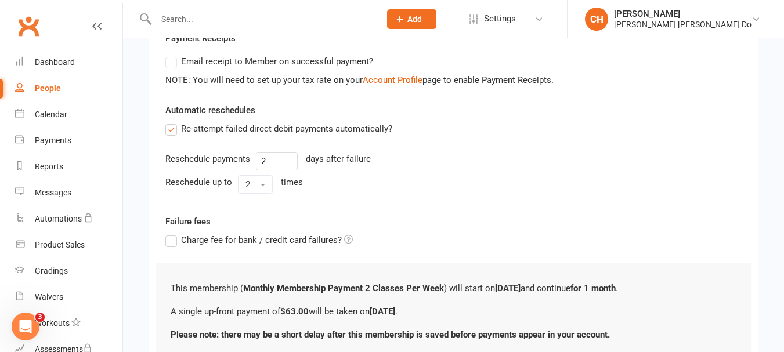
type input "63"
click at [169, 129] on label "Re-attempt failed direct debit payments automatically?" at bounding box center [278, 129] width 227 height 14
click at [169, 122] on input "Re-attempt failed direct debit payments automatically?" at bounding box center [169, 122] width 8 height 0
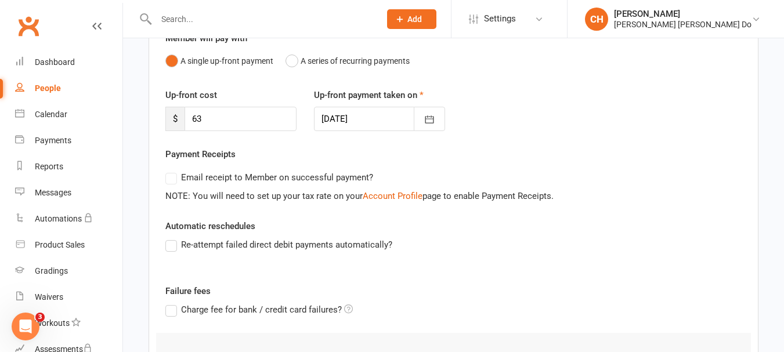
scroll to position [280, 0]
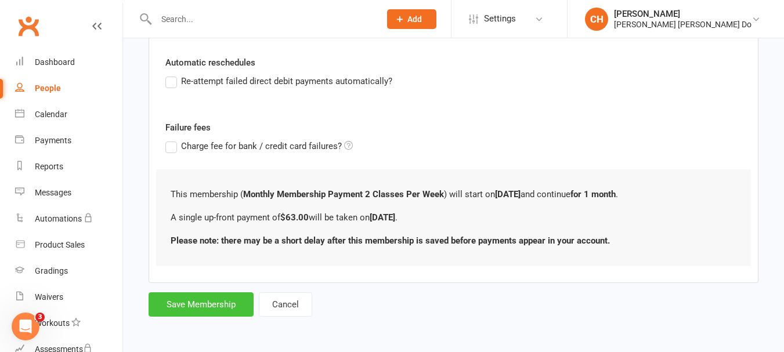
click at [201, 302] on button "Save Membership" at bounding box center [201, 304] width 105 height 24
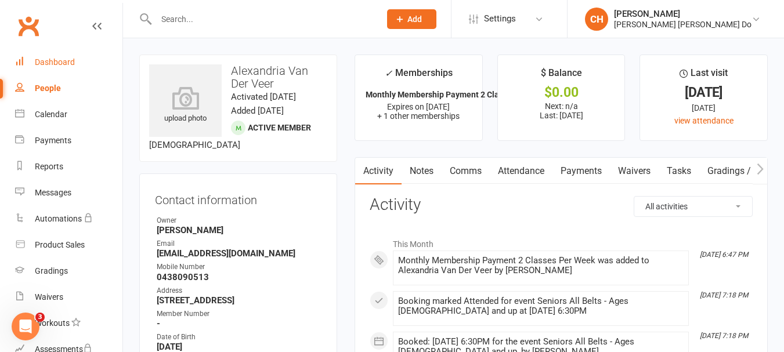
click at [56, 60] on div "Dashboard" at bounding box center [55, 61] width 40 height 9
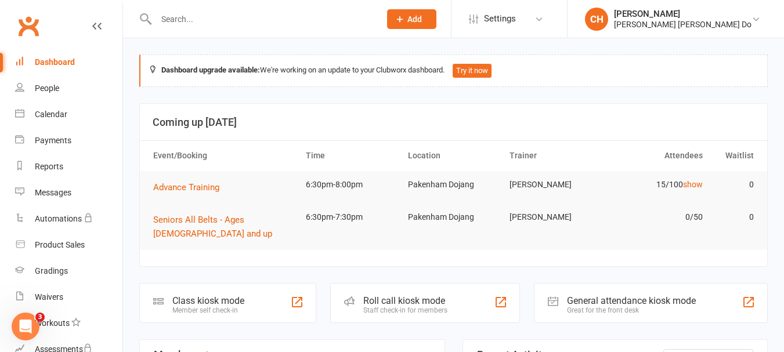
scroll to position [206, 0]
